Goal: Register for event/course

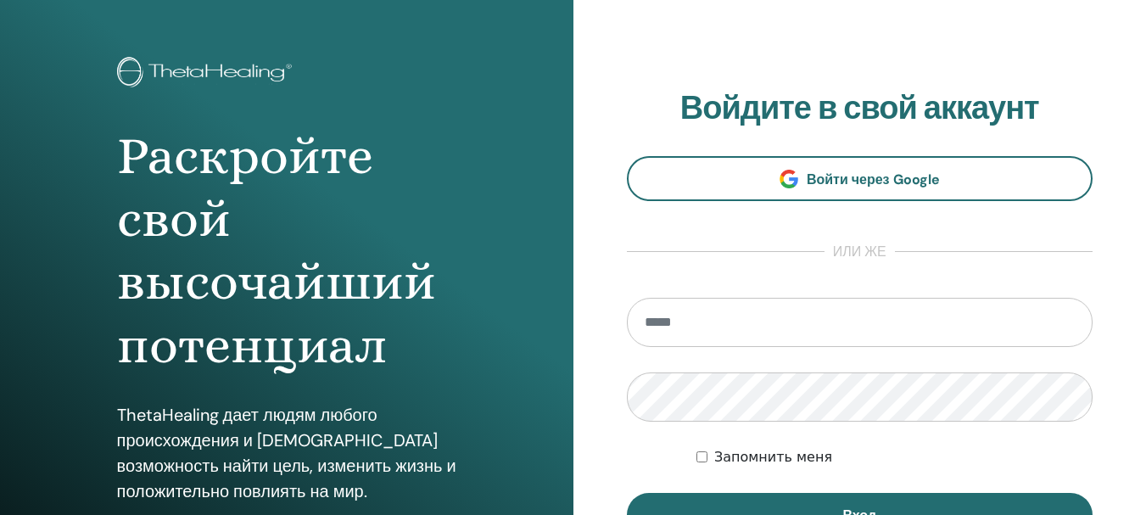
scroll to position [170, 0]
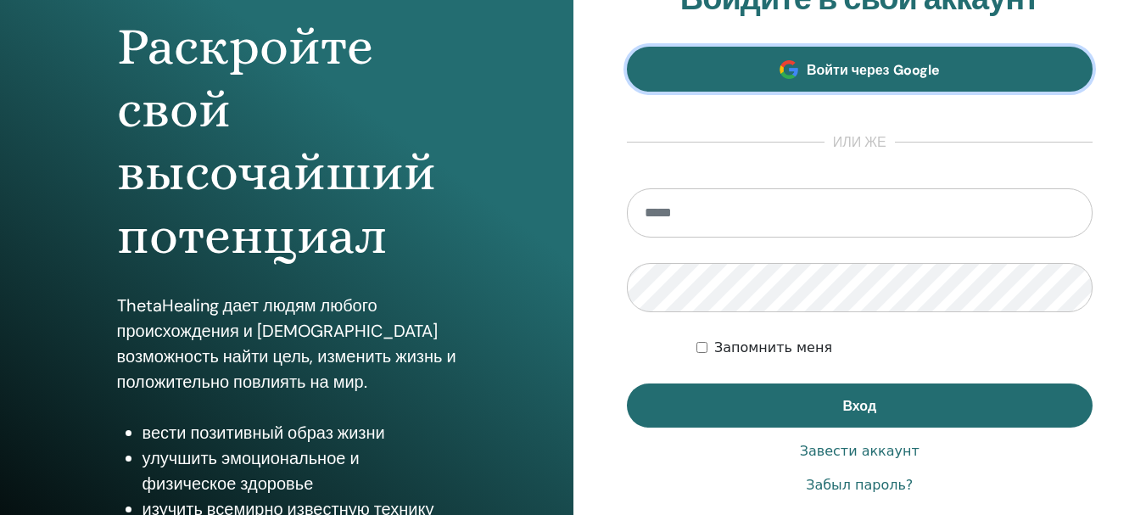
click at [888, 70] on span "Войти через Google" at bounding box center [873, 70] width 133 height 18
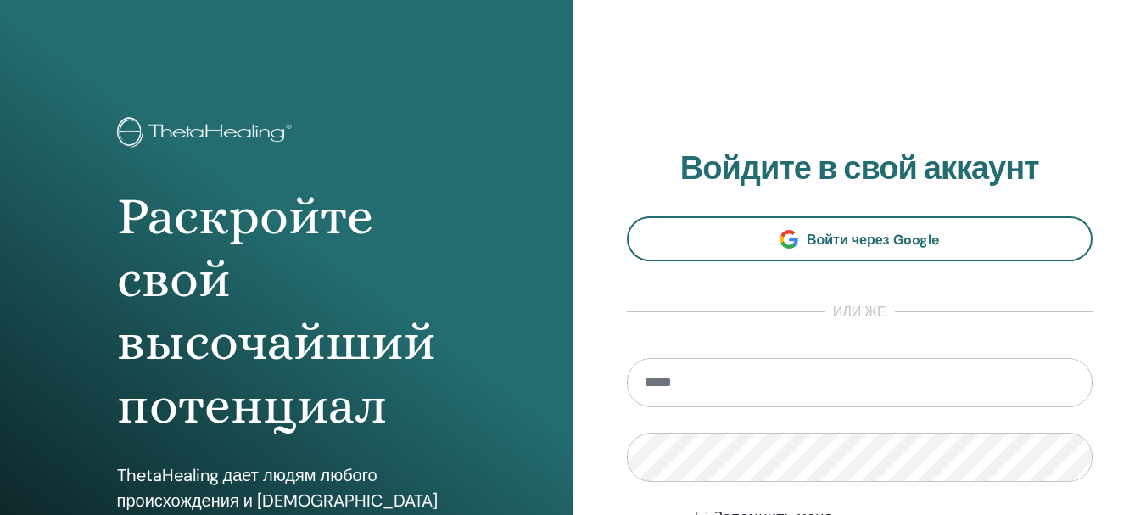
scroll to position [170, 0]
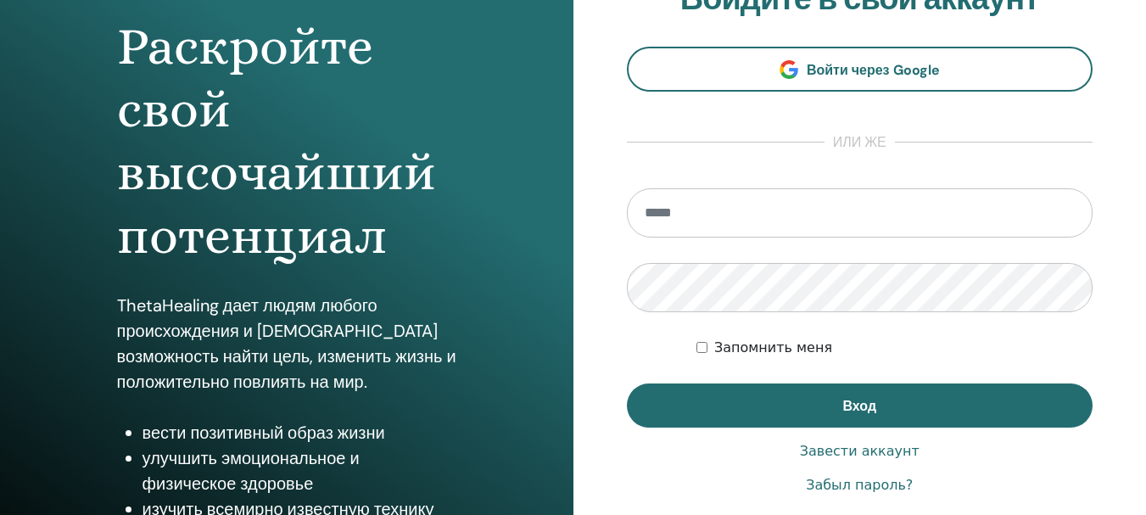
click at [671, 216] on input "email" at bounding box center [860, 212] width 467 height 49
type input "**********"
click at [875, 485] on link "Забыл пароль?" at bounding box center [859, 485] width 107 height 20
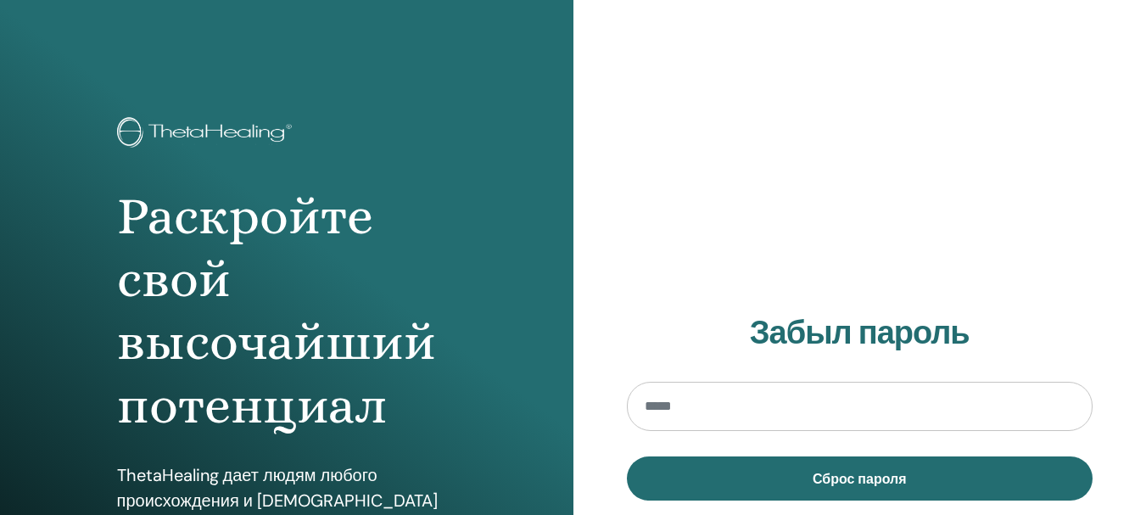
click at [725, 402] on input "email" at bounding box center [860, 406] width 467 height 49
type input "**********"
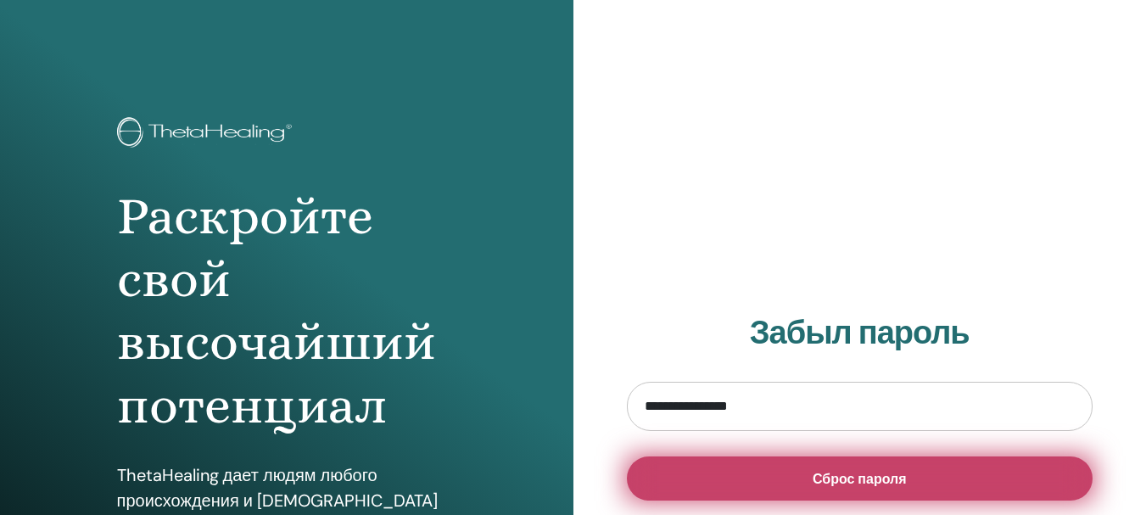
click at [828, 477] on span "Сброс пароля" at bounding box center [860, 479] width 94 height 18
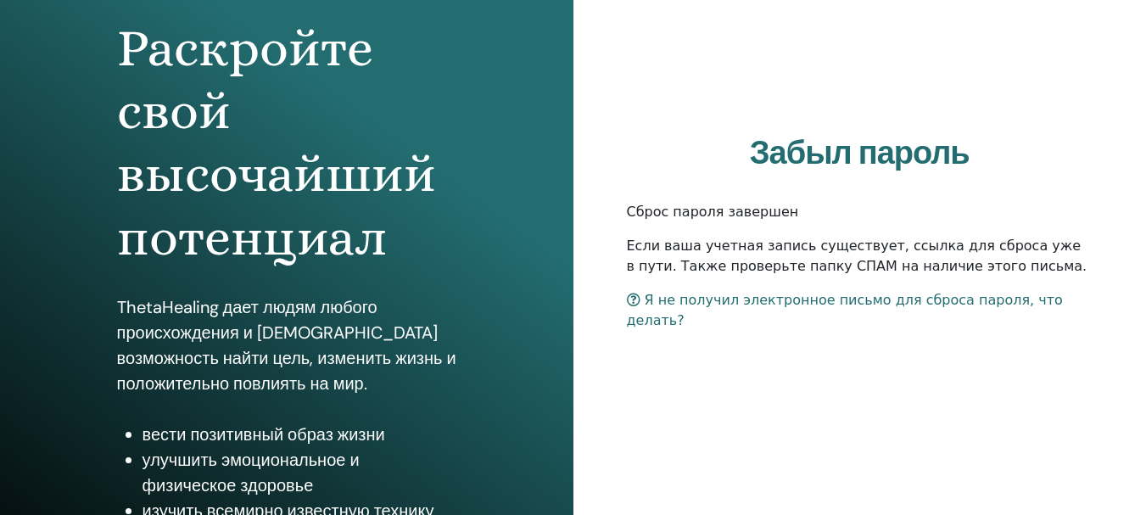
scroll to position [170, 0]
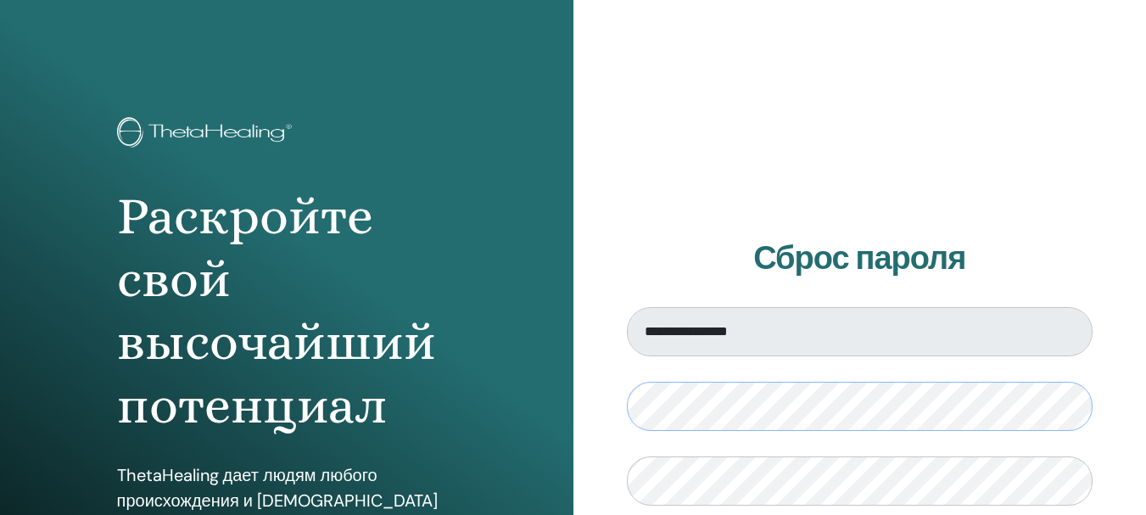
click at [595, 396] on div "**********" at bounding box center [861, 407] width 574 height 815
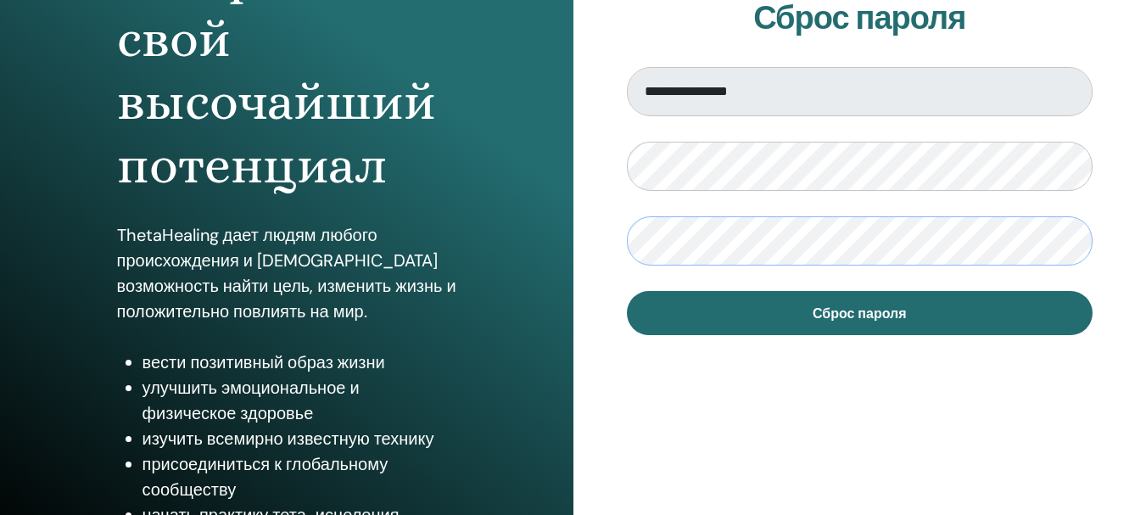
scroll to position [255, 0]
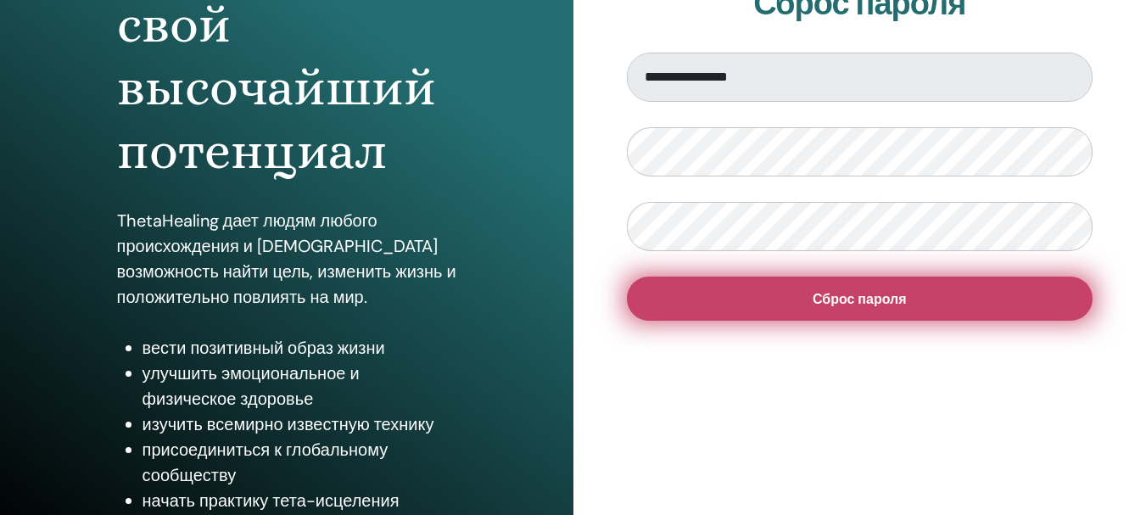
click at [896, 292] on span "Сброс пароля" at bounding box center [860, 299] width 94 height 18
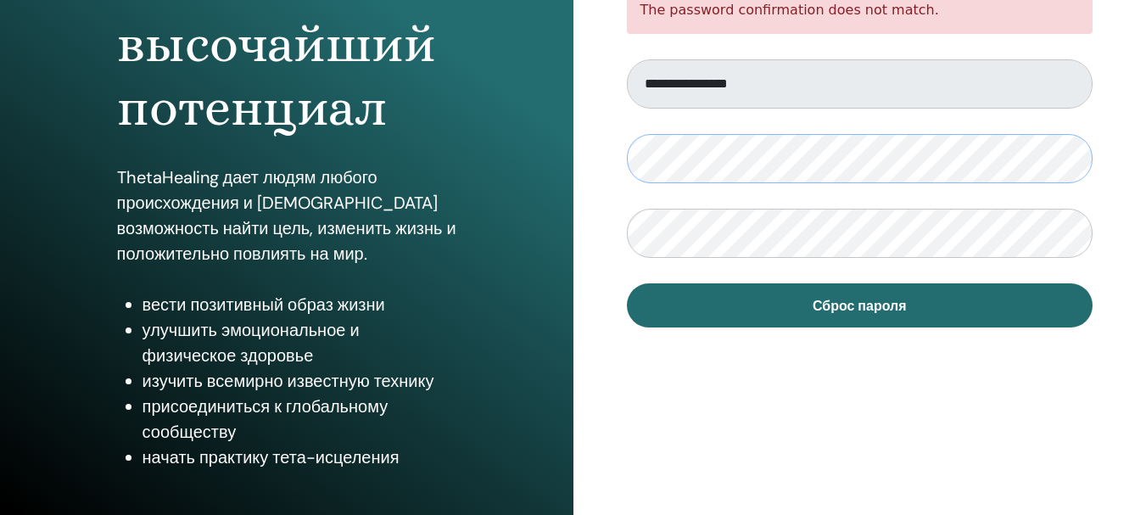
scroll to position [300, 0]
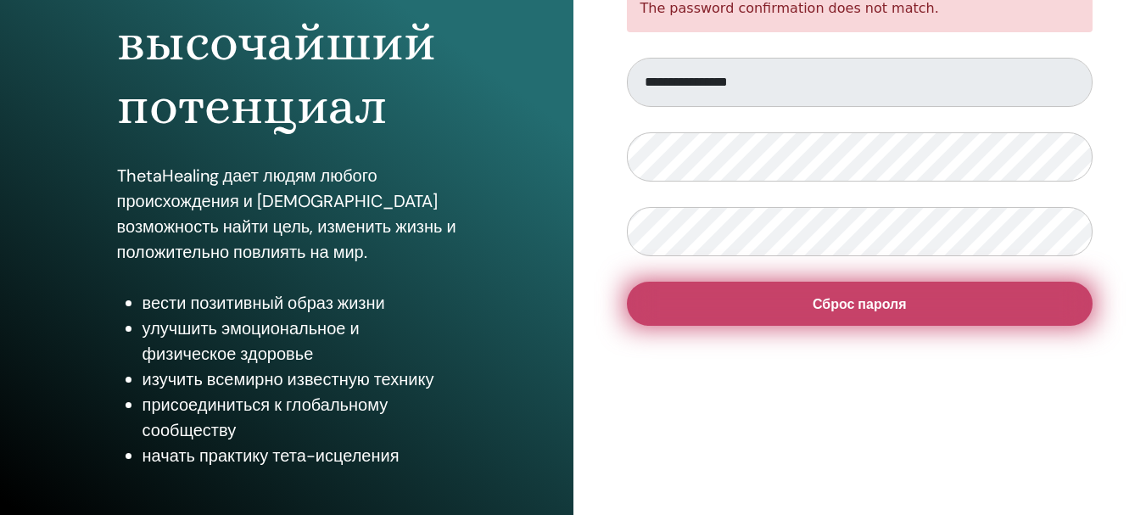
click at [857, 303] on span "Сброс пароля" at bounding box center [860, 304] width 94 height 18
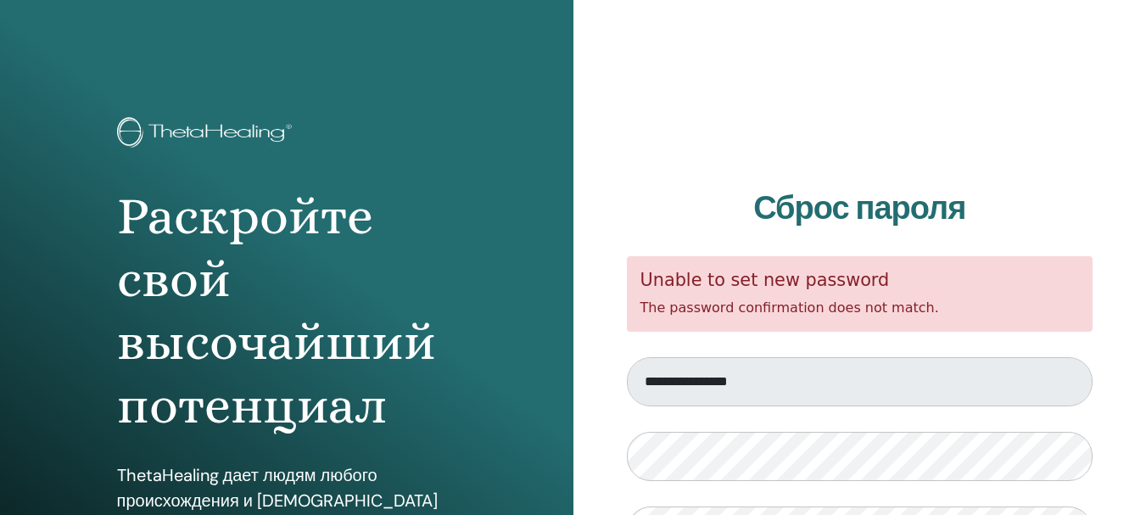
scroll to position [255, 0]
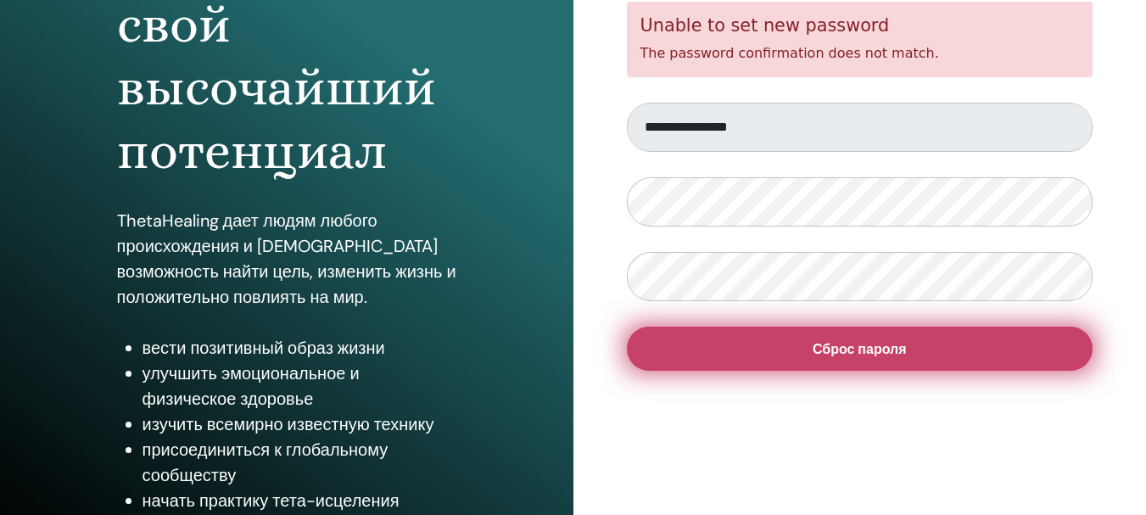
click at [828, 353] on span "Сброс пароля" at bounding box center [860, 349] width 94 height 18
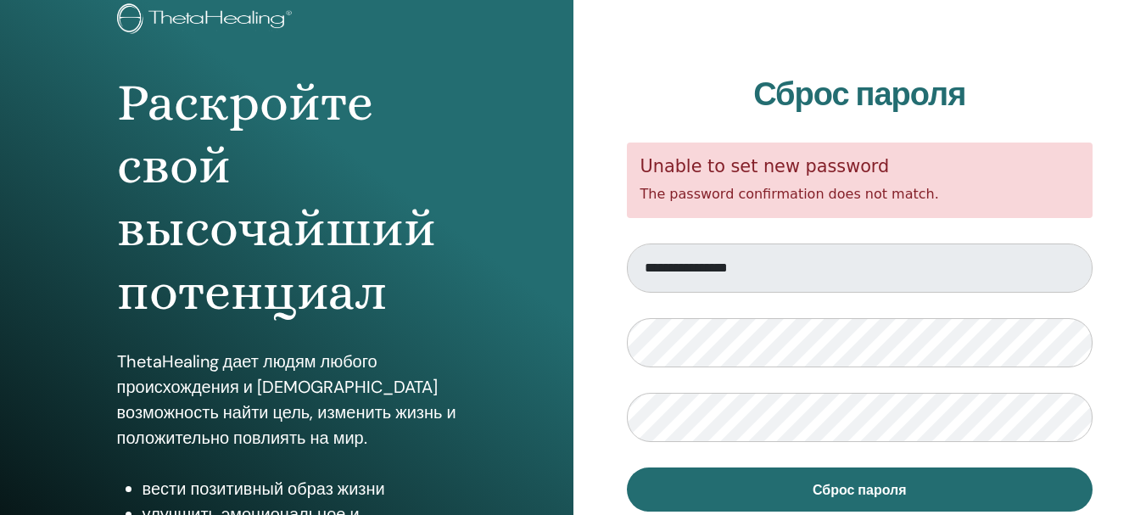
scroll to position [170, 0]
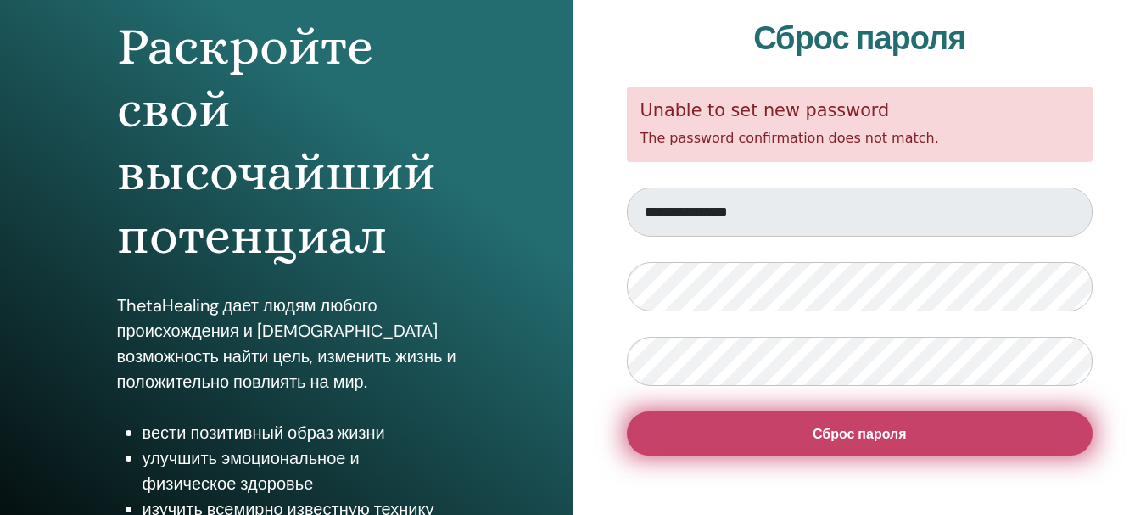
click at [848, 436] on span "Сброс пароля" at bounding box center [860, 434] width 94 height 18
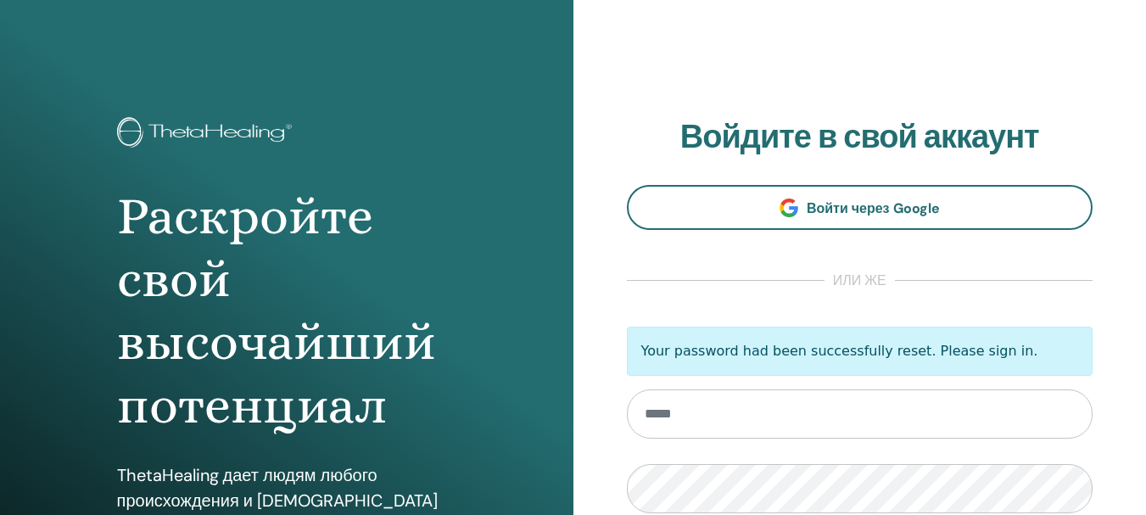
click at [715, 409] on input "email" at bounding box center [860, 413] width 467 height 49
type input "**********"
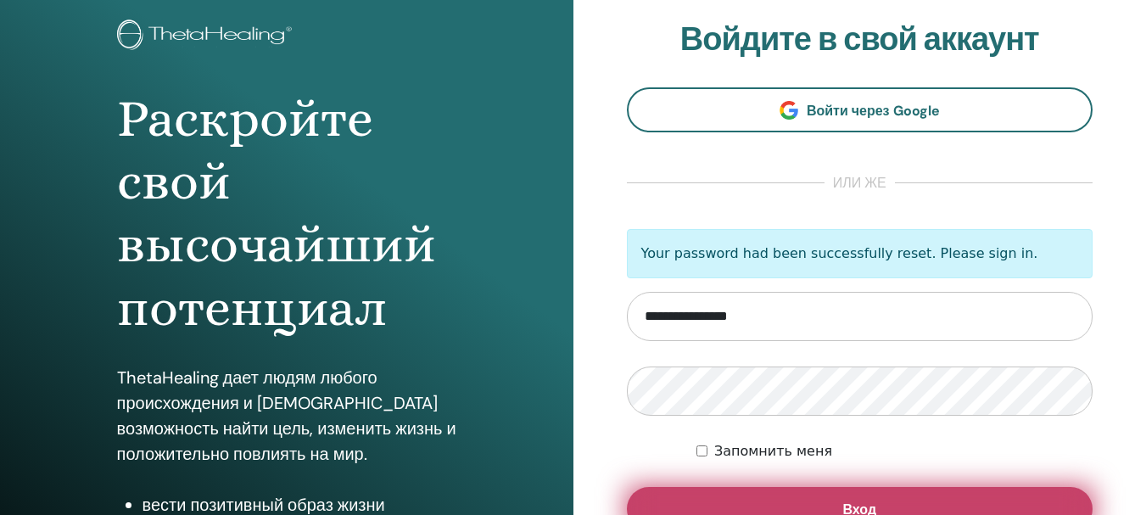
scroll to position [170, 0]
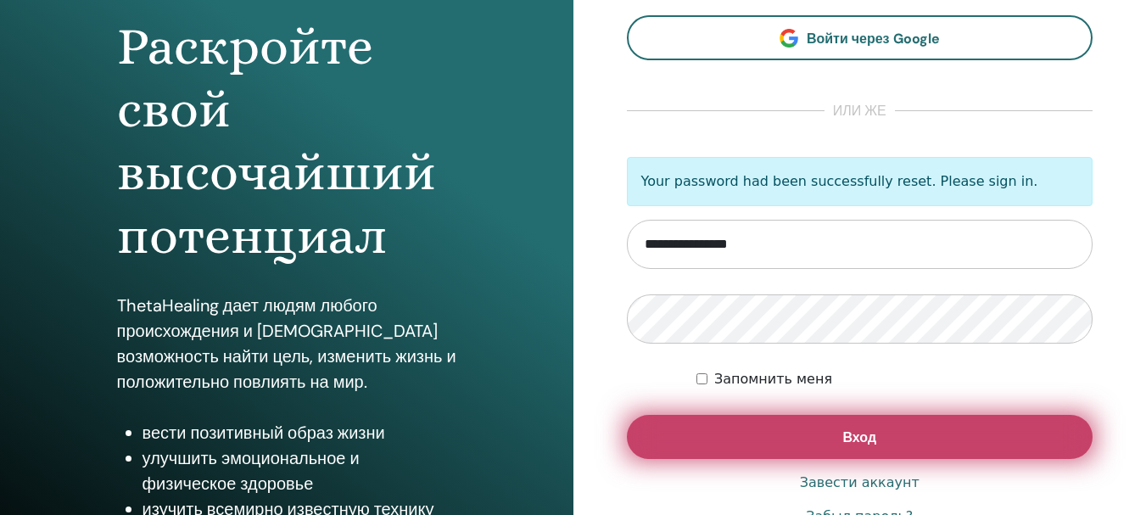
click at [829, 452] on button "Вход" at bounding box center [860, 437] width 467 height 44
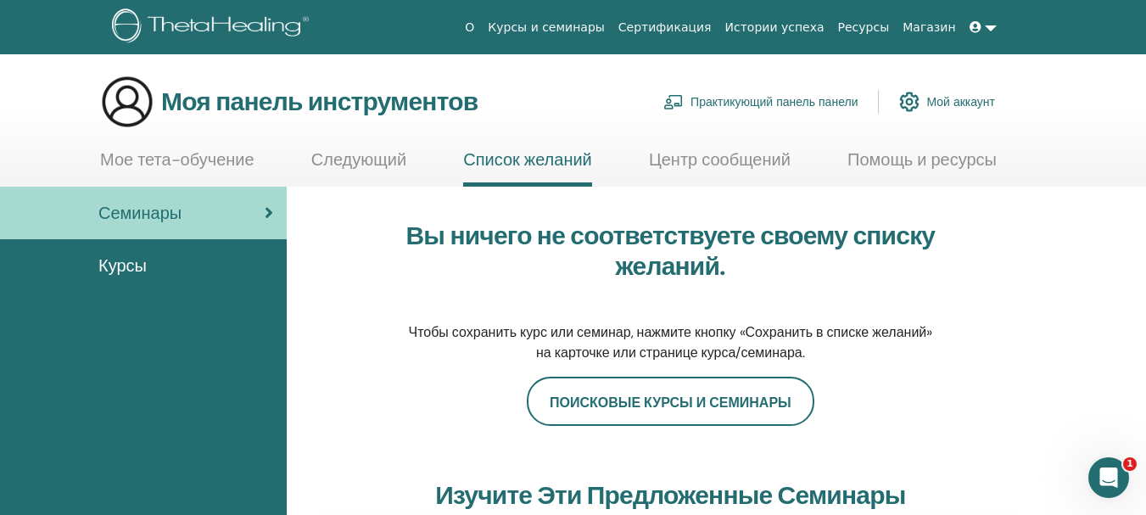
click at [1008, 247] on div "Вы ничего не соответствуете своему списку желаний. Чтобы сохранить курс или сем…" at bounding box center [670, 292] width 707 height 170
click at [145, 266] on font "Курсы" at bounding box center [122, 266] width 48 height 22
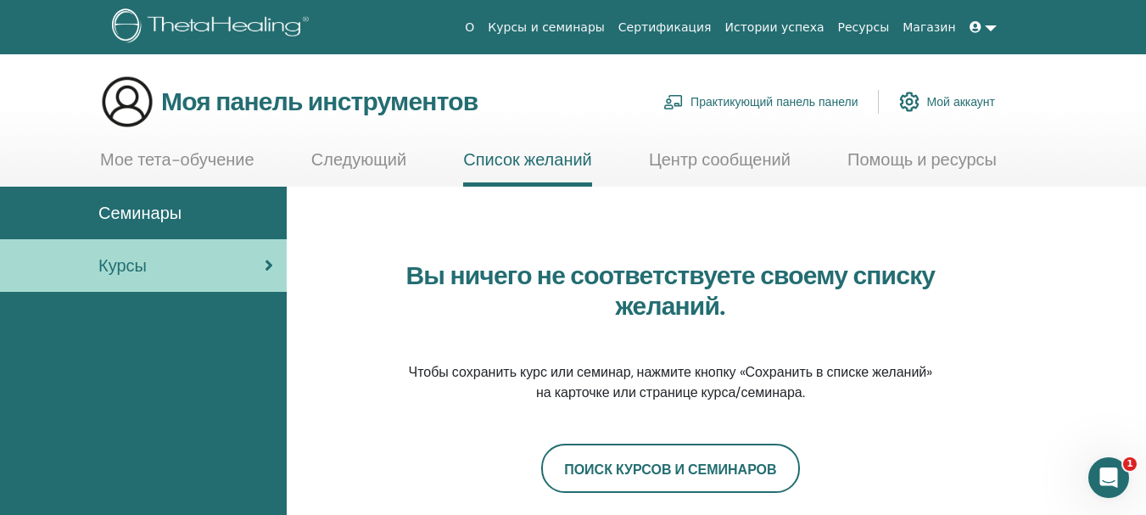
click at [367, 157] on font "Следующий" at bounding box center [358, 159] width 95 height 22
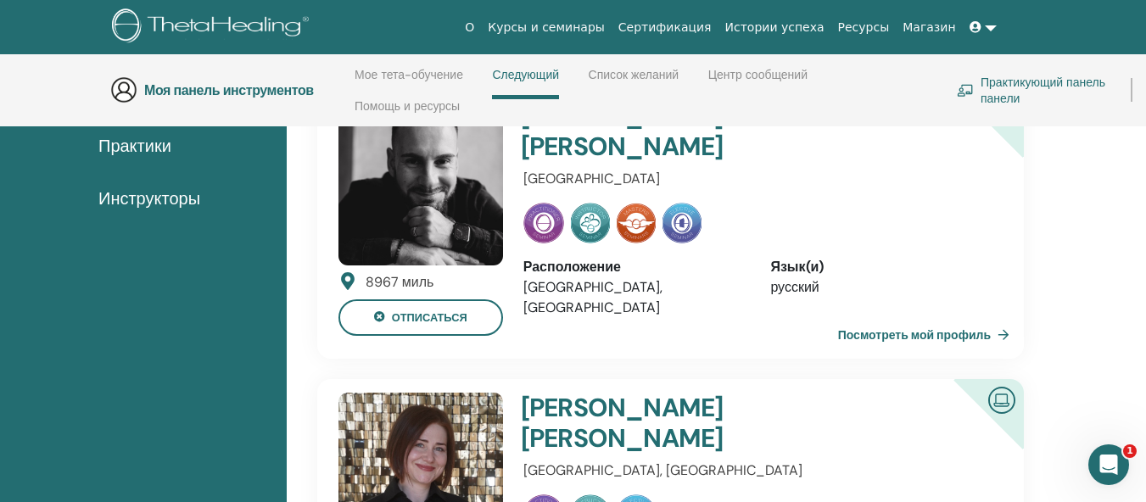
scroll to position [157, 0]
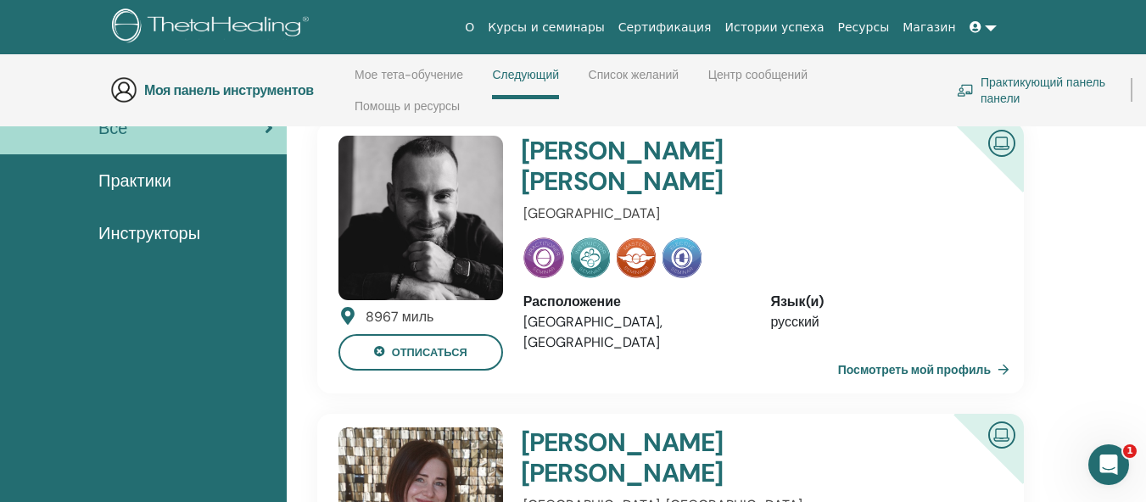
click at [922, 362] on font "Посмотреть мой профиль" at bounding box center [914, 369] width 153 height 15
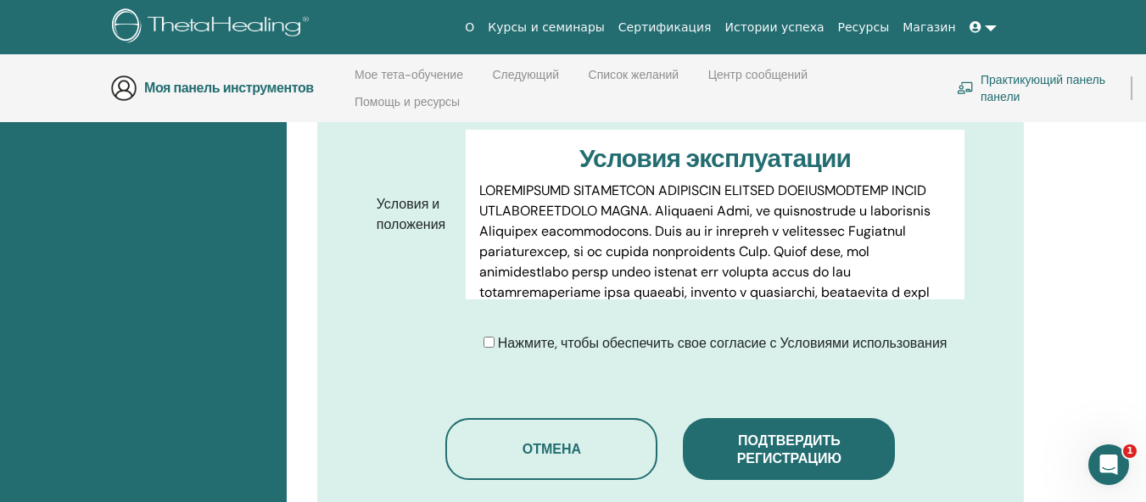
scroll to position [916, 0]
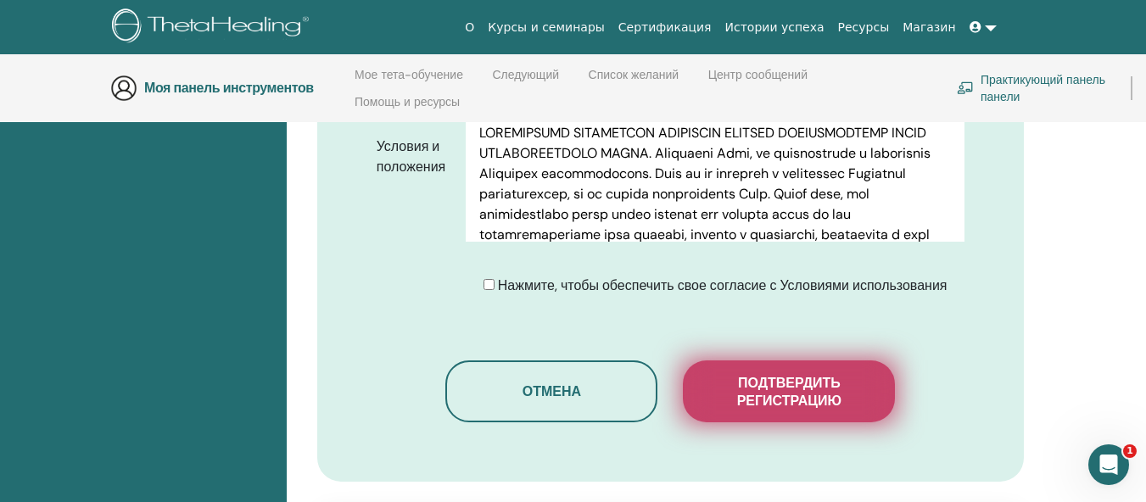
click at [825, 405] on font "Подтвердить регистрацию" at bounding box center [789, 392] width 104 height 36
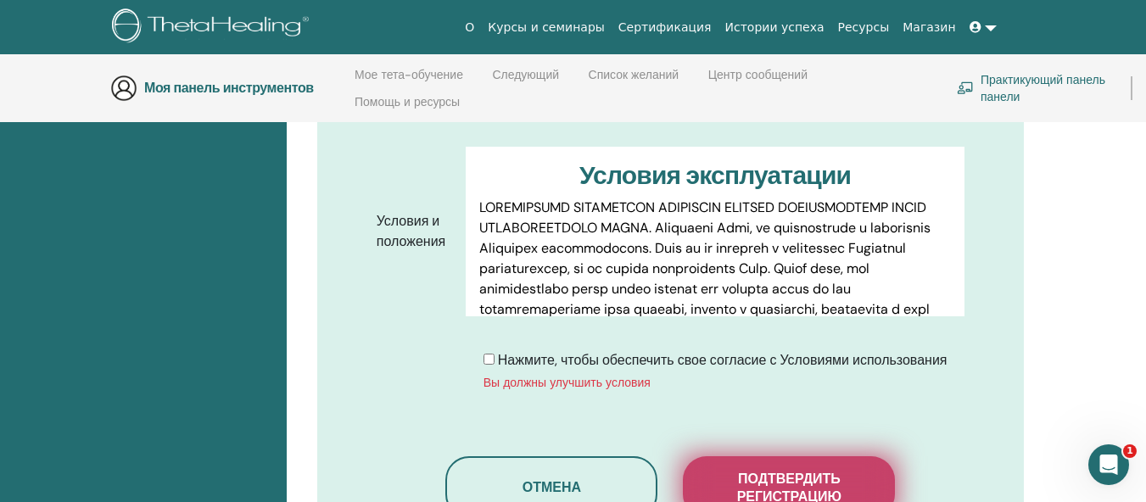
click at [804, 478] on font "Подтвердить регистрацию" at bounding box center [789, 488] width 104 height 36
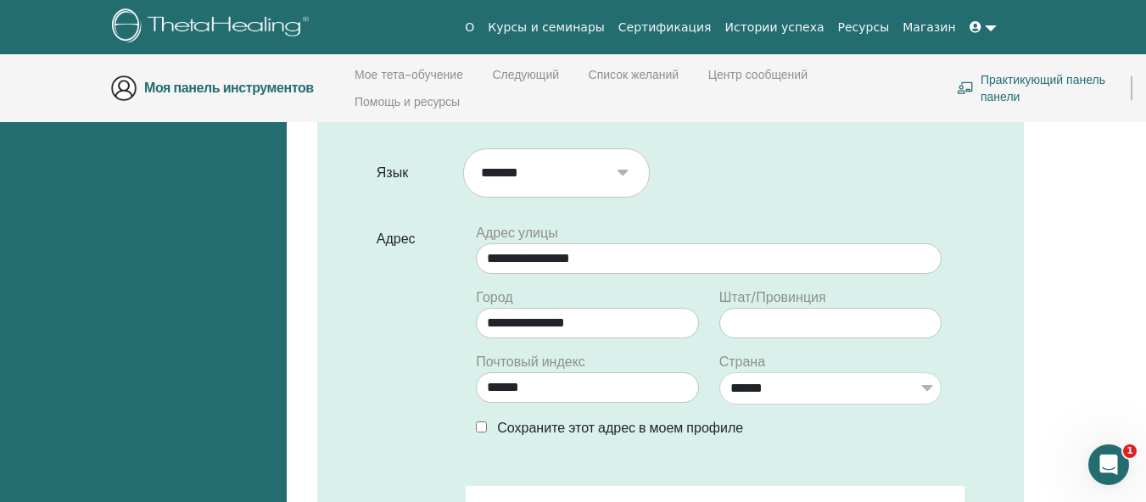
scroll to position [322, 0]
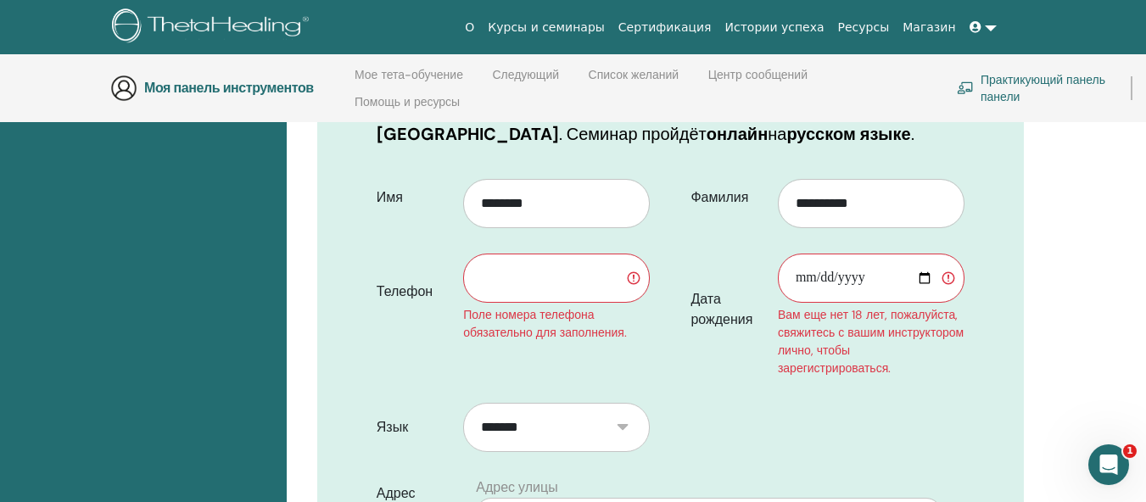
click at [541, 277] on input "text" at bounding box center [556, 278] width 187 height 49
type input "**********"
click at [859, 281] on input "Дата рождения" at bounding box center [871, 278] width 187 height 49
type input "**********"
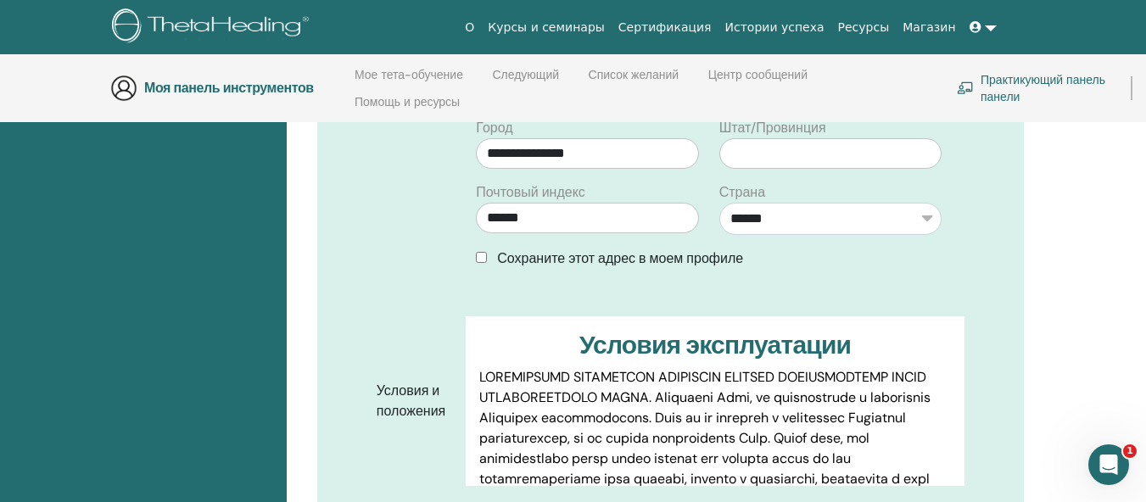
scroll to position [1086, 0]
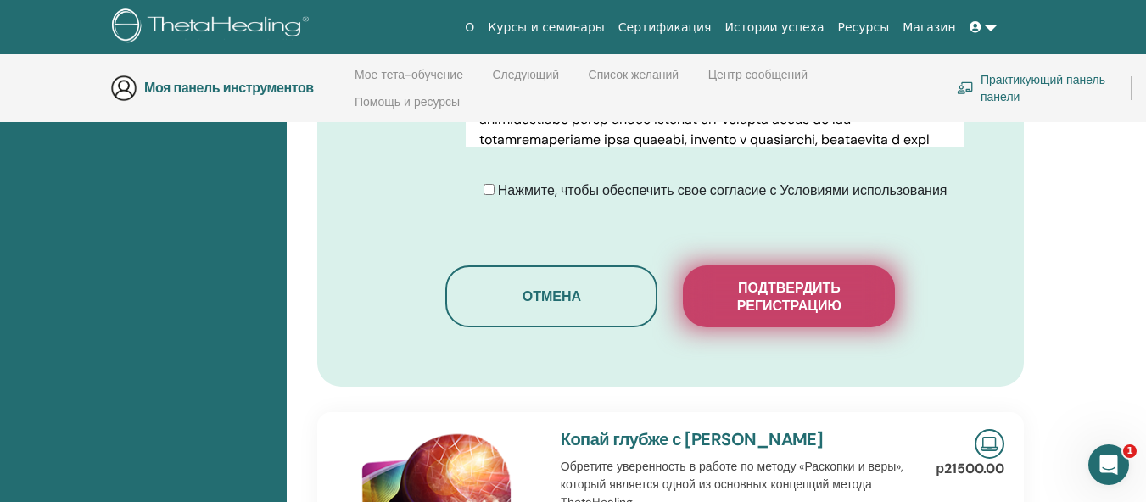
click at [787, 305] on font "Подтвердить регистрацию" at bounding box center [789, 297] width 104 height 36
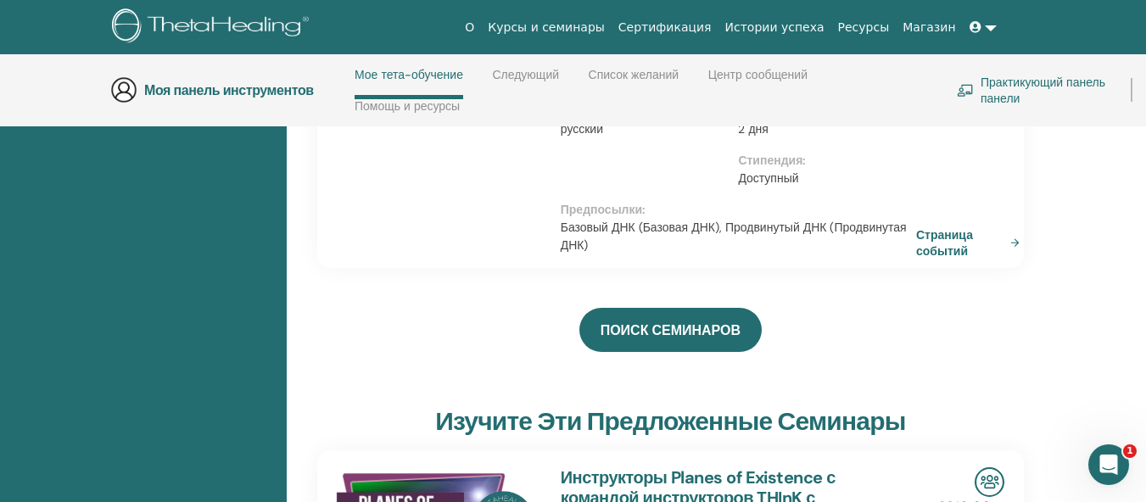
scroll to position [412, 0]
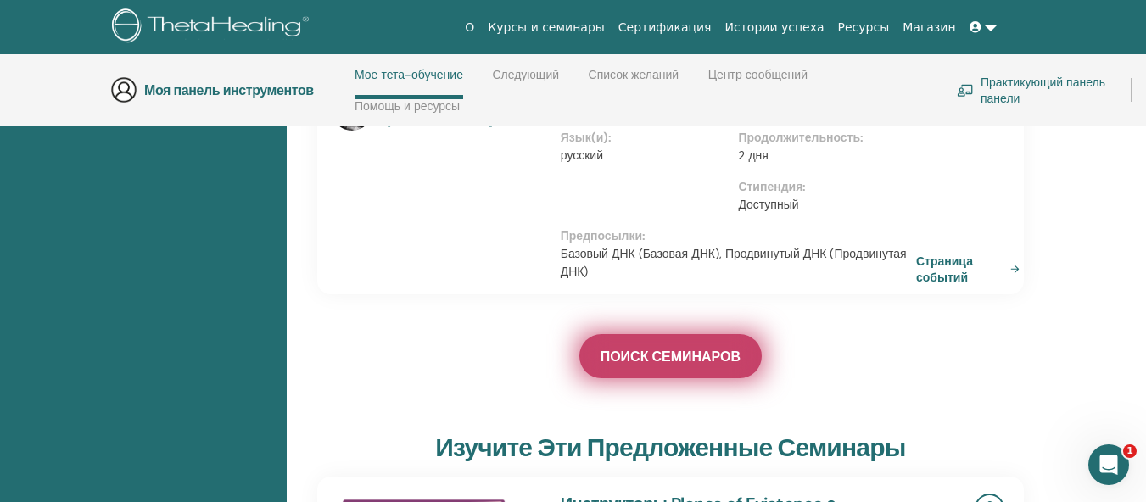
click at [673, 348] on font "ПОИСК СЕМИНАРОВ" at bounding box center [671, 357] width 140 height 18
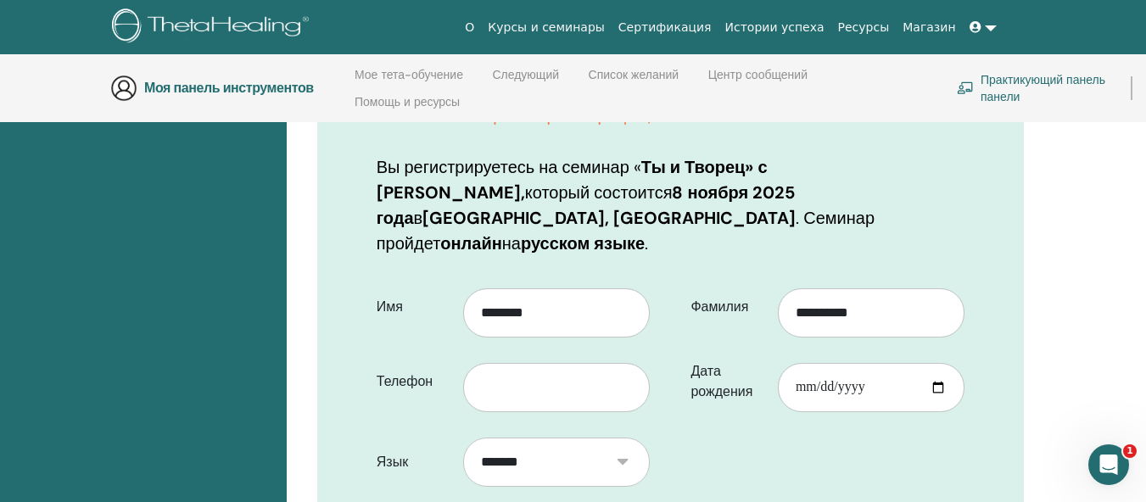
scroll to position [577, 0]
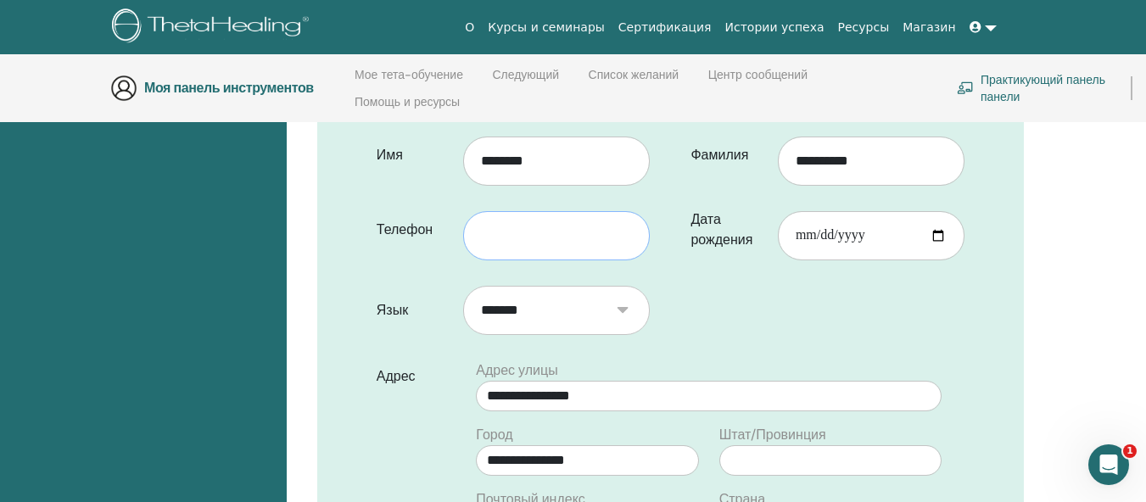
click at [609, 220] on input "text" at bounding box center [556, 235] width 187 height 49
type input "**********"
click at [842, 211] on input "Дата рождения" at bounding box center [871, 235] width 187 height 49
type input "**********"
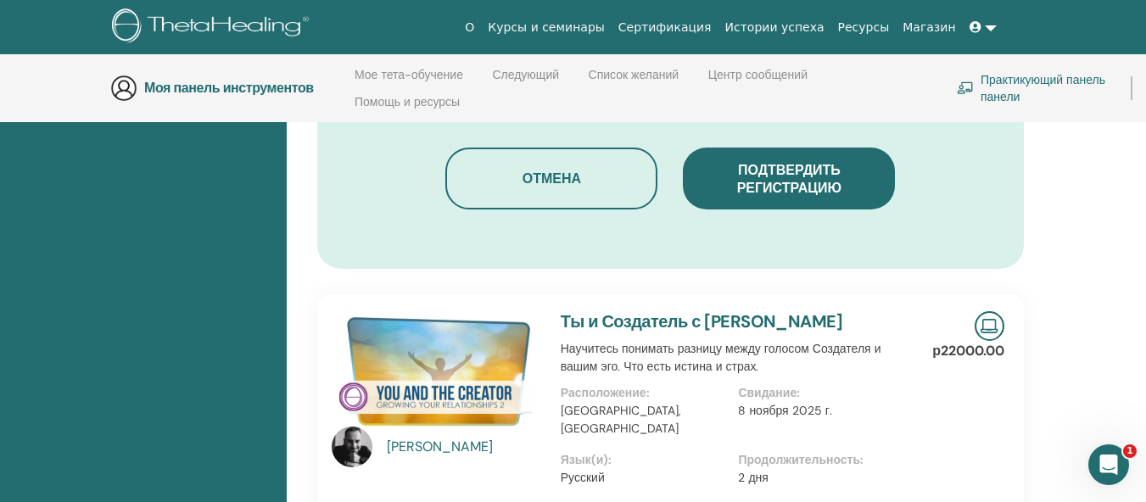
scroll to position [1341, 0]
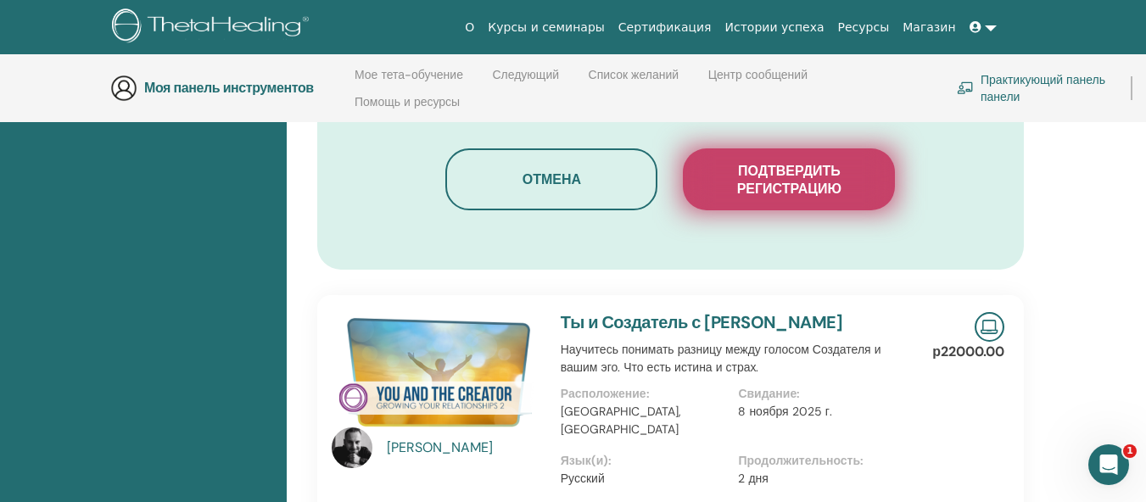
click at [776, 162] on font "Подтвердить регистрацию" at bounding box center [789, 180] width 104 height 36
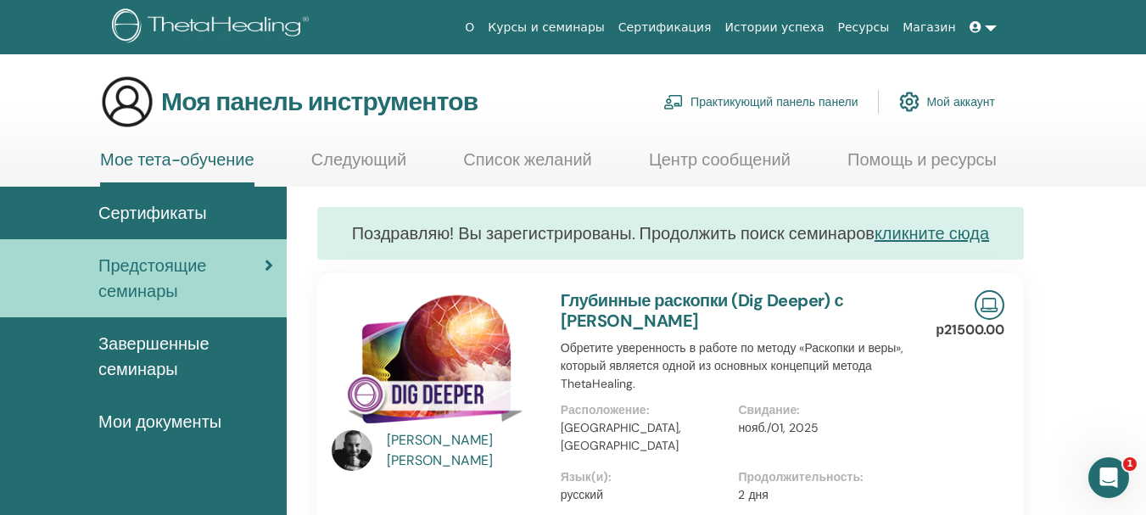
click at [988, 25] on link at bounding box center [983, 27] width 41 height 31
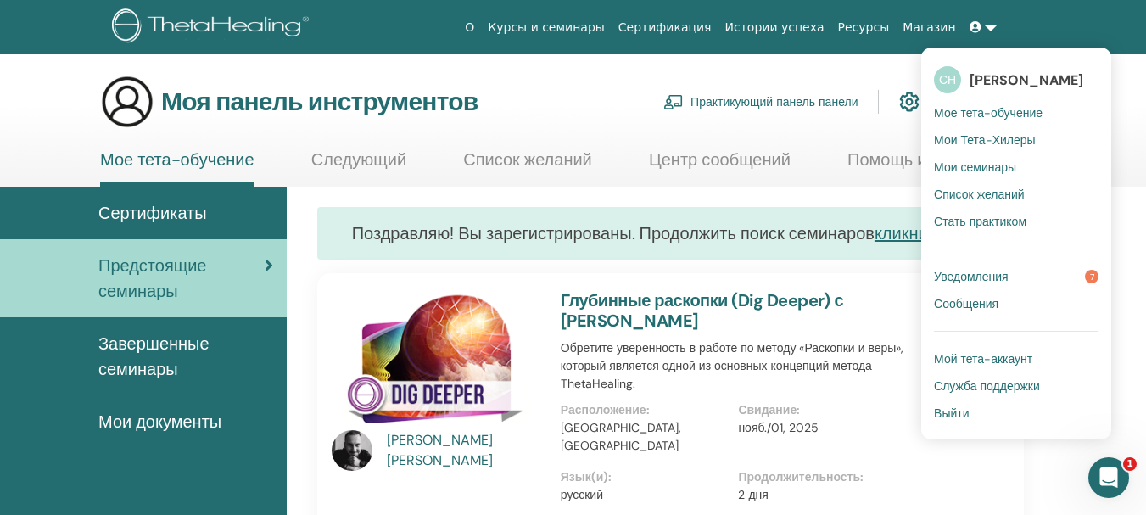
click at [1006, 279] on font "Уведомления" at bounding box center [971, 276] width 75 height 15
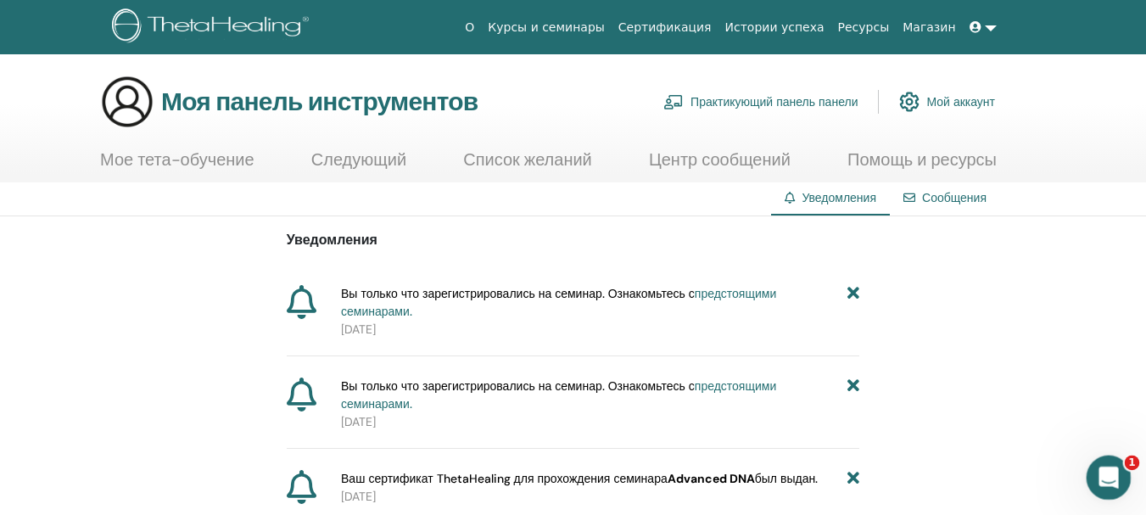
click at [1123, 485] on div "Открыть офис сообщений Домофон" at bounding box center [1107, 475] width 56 height 56
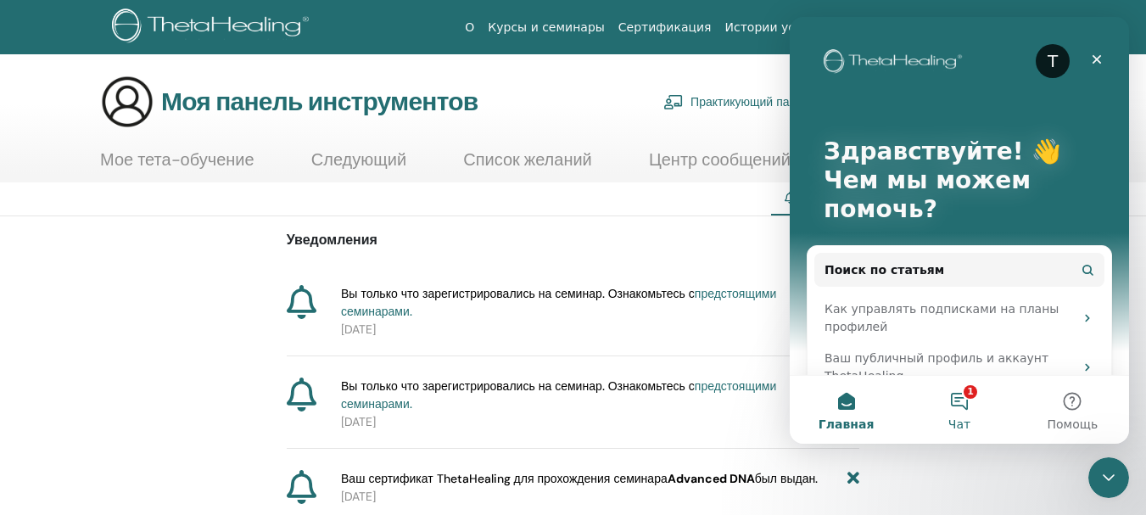
click at [965, 401] on button "1 Чат" at bounding box center [959, 410] width 113 height 68
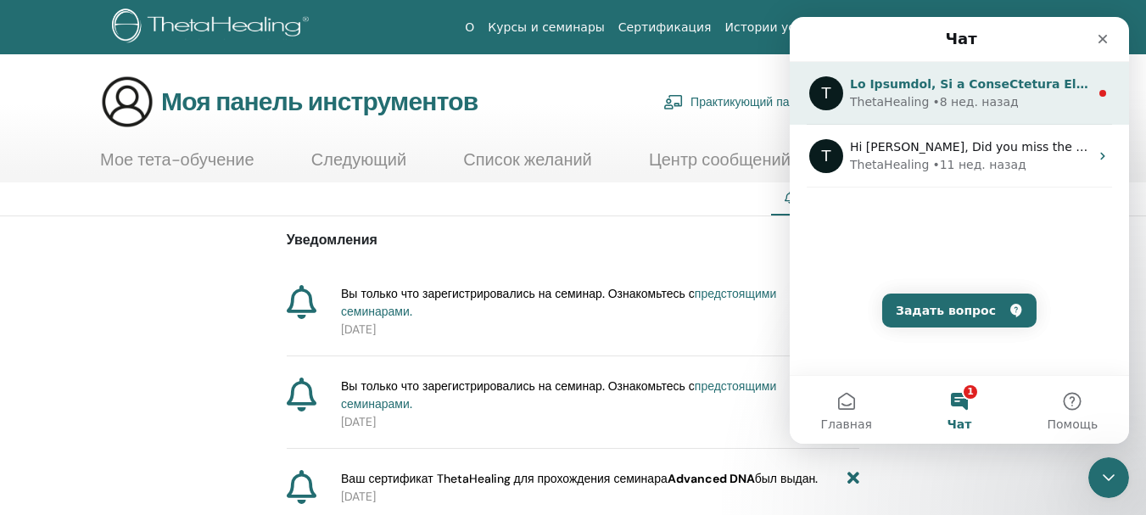
click at [1044, 107] on div "ThetaHealing • 8 нед. назад" at bounding box center [969, 102] width 239 height 18
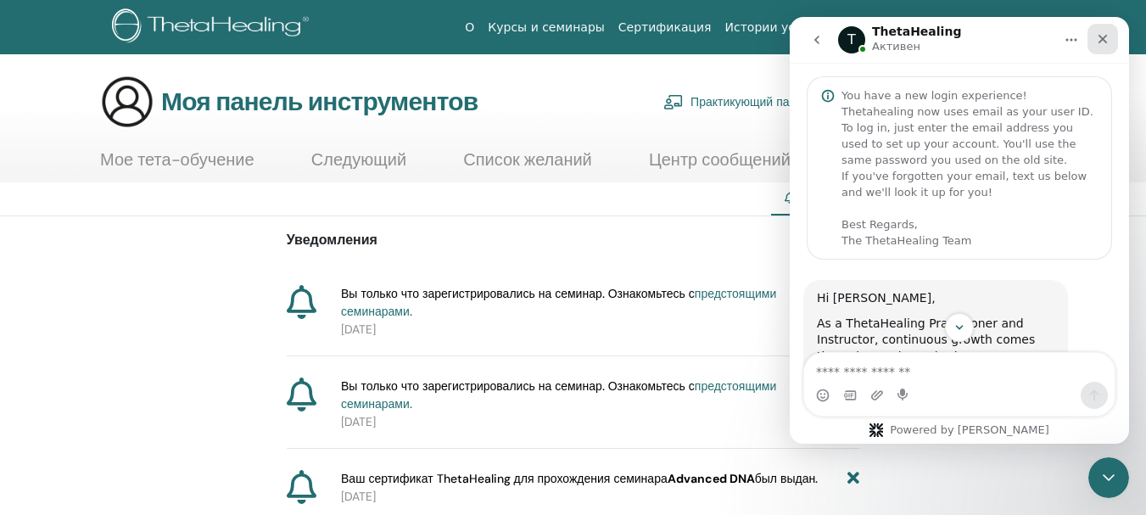
click at [1104, 37] on icon "Закрыть" at bounding box center [1103, 39] width 9 height 9
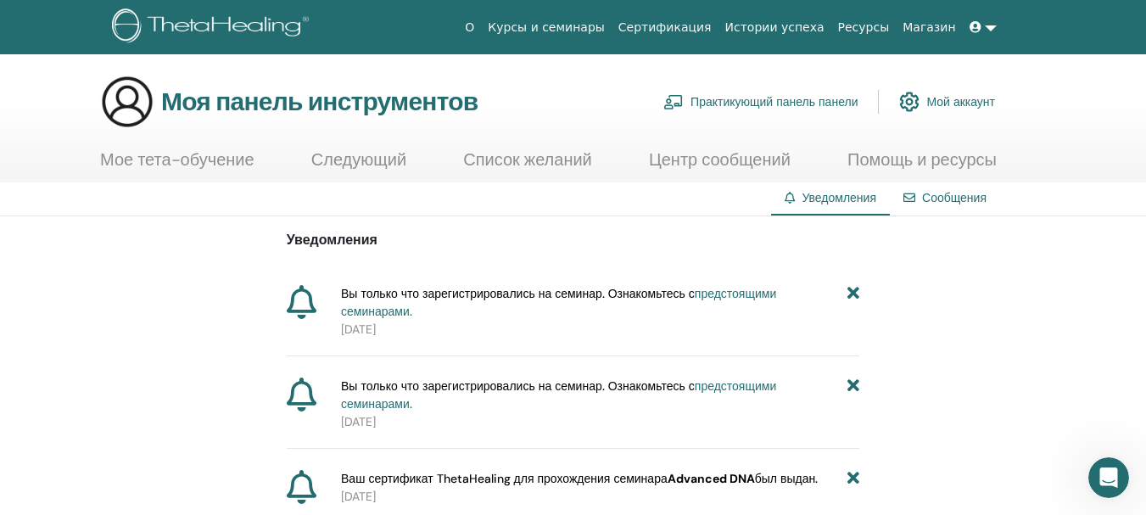
scroll to position [1193, 0]
